Goal: Go to known website: Access a specific website the user already knows

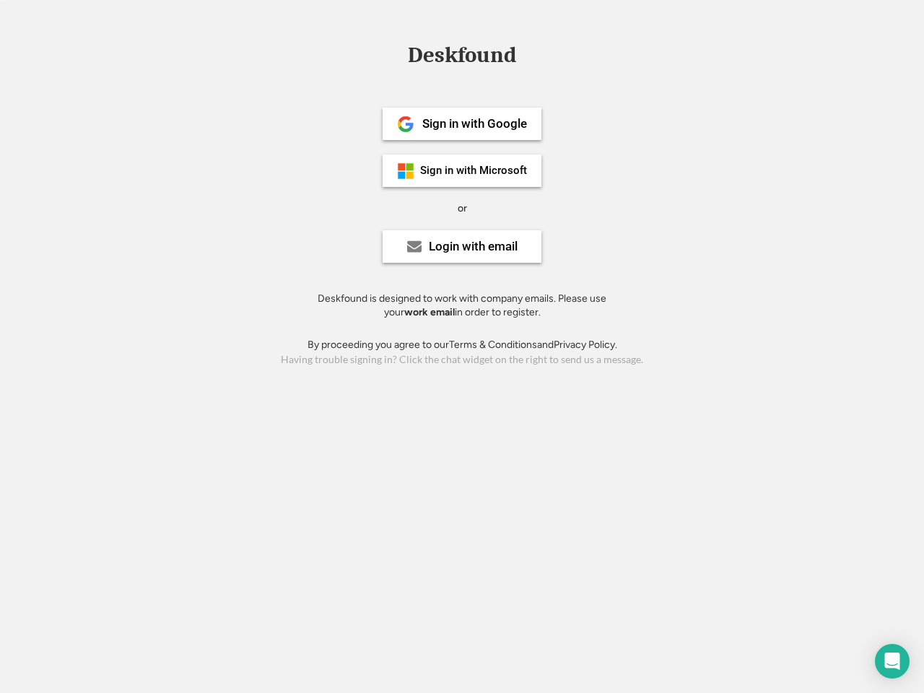
click at [462, 206] on div "or" at bounding box center [462, 208] width 9 height 14
click at [462, 58] on div "Deskfound" at bounding box center [462, 55] width 123 height 22
click at [395, 54] on div "Deskfound" at bounding box center [462, 57] width 924 height 27
click at [462, 58] on div "Deskfound" at bounding box center [462, 55] width 123 height 22
click at [462, 208] on div "or" at bounding box center [462, 208] width 9 height 14
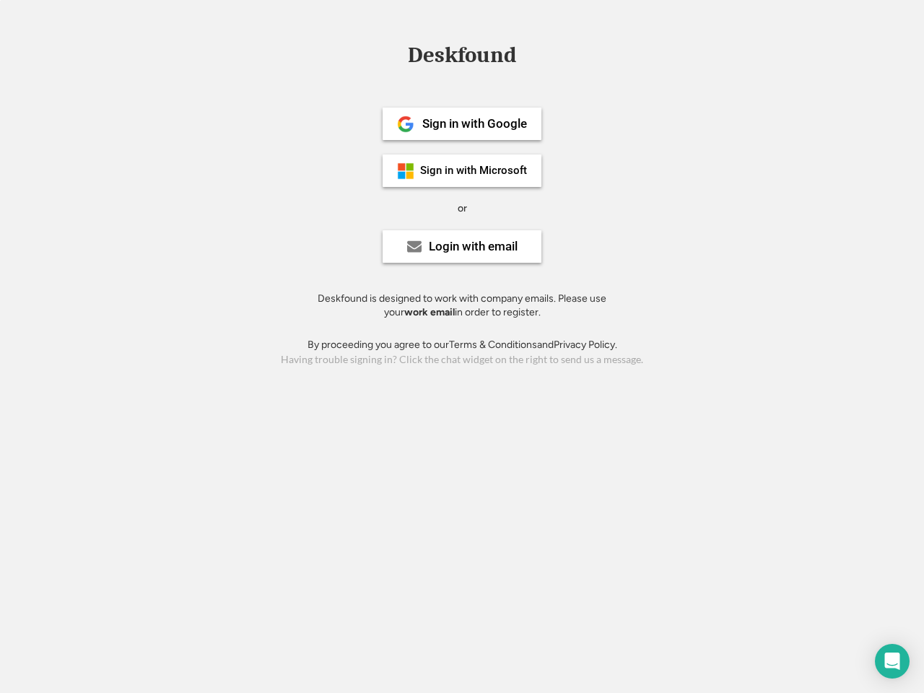
click at [462, 123] on div "Sign in with Google" at bounding box center [474, 124] width 105 height 12
click at [474, 123] on div "Sign in with Google" at bounding box center [474, 124] width 105 height 12
click at [406, 124] on img at bounding box center [405, 124] width 17 height 17
click at [462, 170] on div "Sign in with Microsoft" at bounding box center [473, 170] width 107 height 11
click at [474, 170] on div "Sign in with Microsoft" at bounding box center [473, 170] width 107 height 11
